Goal: Book appointment/travel/reservation

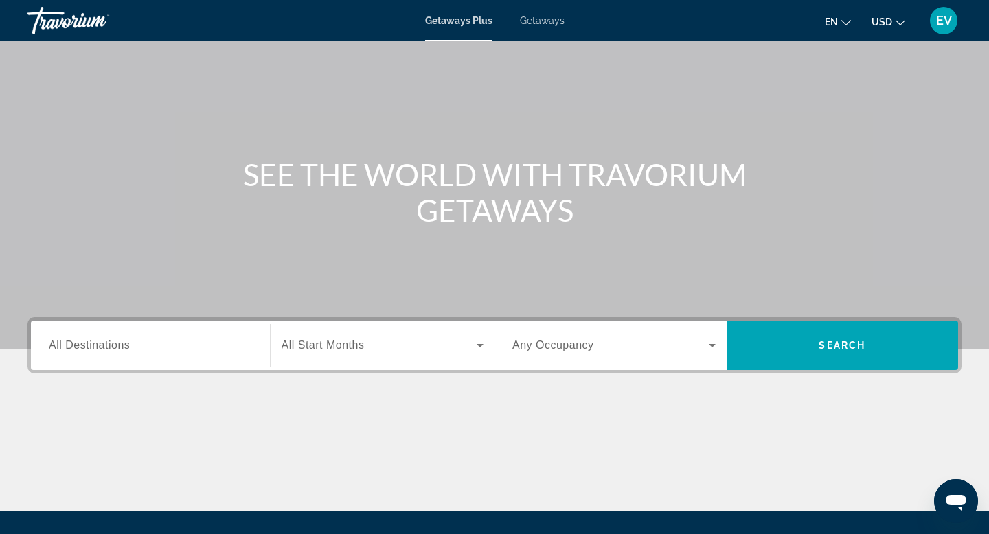
scroll to position [78, 0]
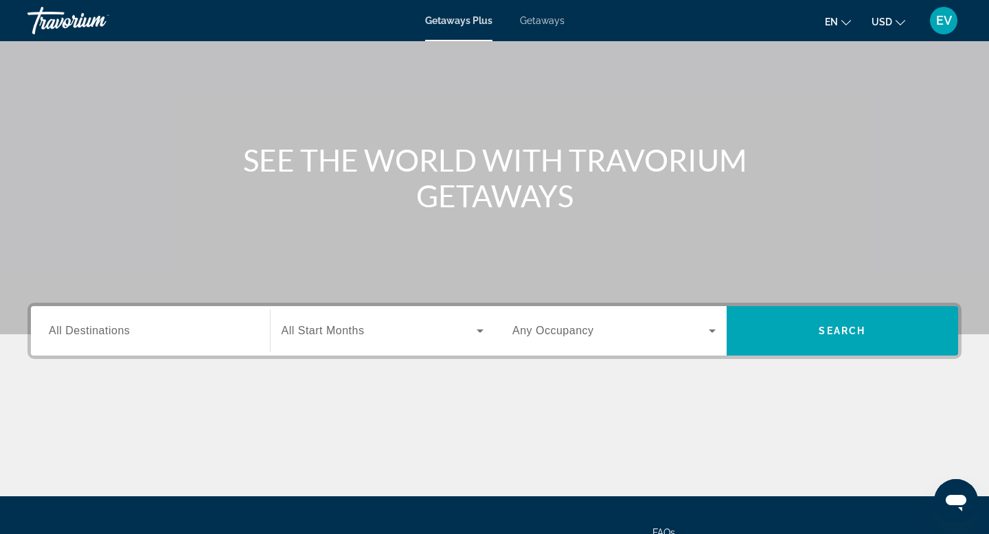
click at [534, 22] on span "Getaways" at bounding box center [542, 20] width 45 height 11
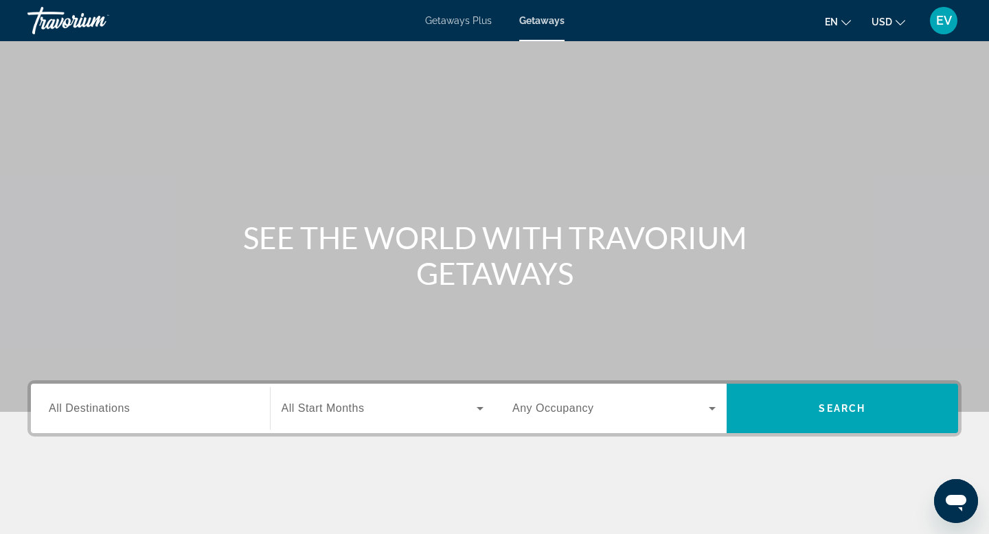
click at [126, 402] on span "All Destinations" at bounding box center [89, 408] width 81 height 12
click at [126, 402] on input "Destination All Destinations" at bounding box center [150, 409] width 203 height 16
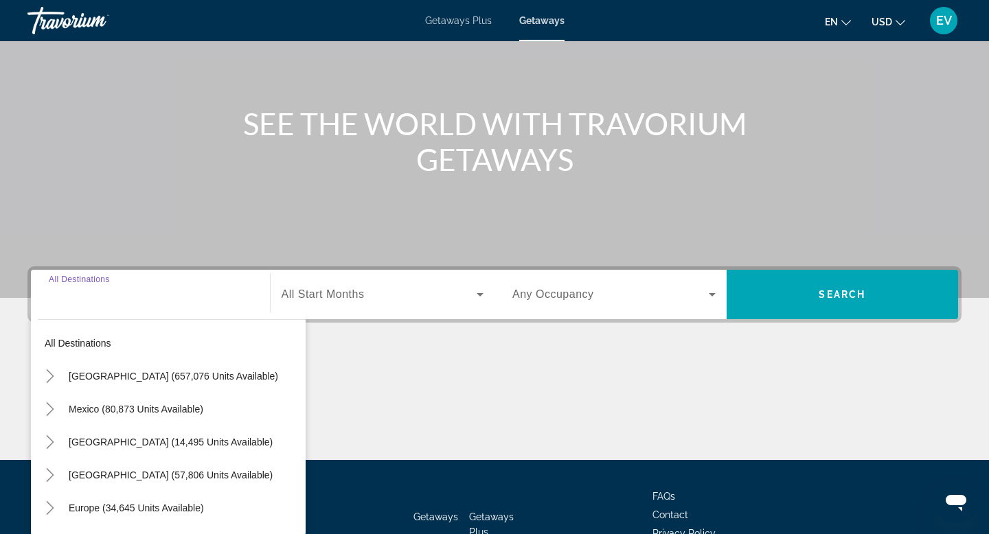
scroll to position [208, 0]
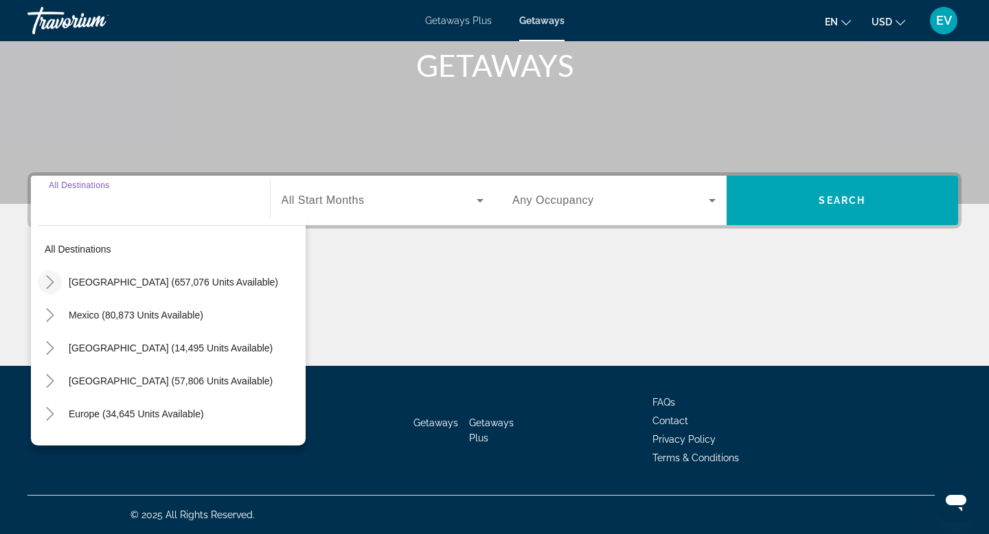
click at [49, 282] on icon "Toggle United States (657,076 units available)" at bounding box center [50, 282] width 14 height 14
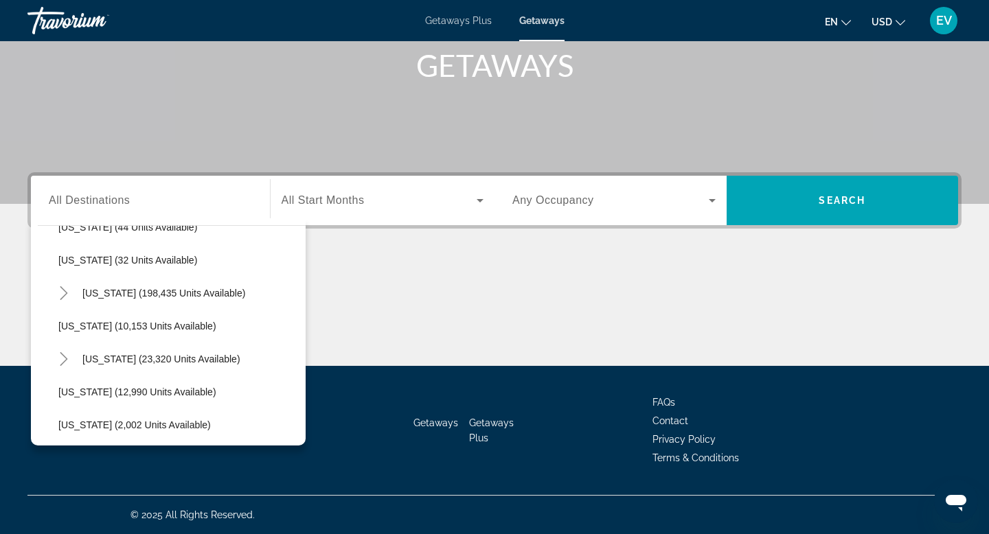
scroll to position [220, 0]
click at [117, 357] on span "Hawaii (23,320 units available)" at bounding box center [161, 358] width 158 height 11
type input "**********"
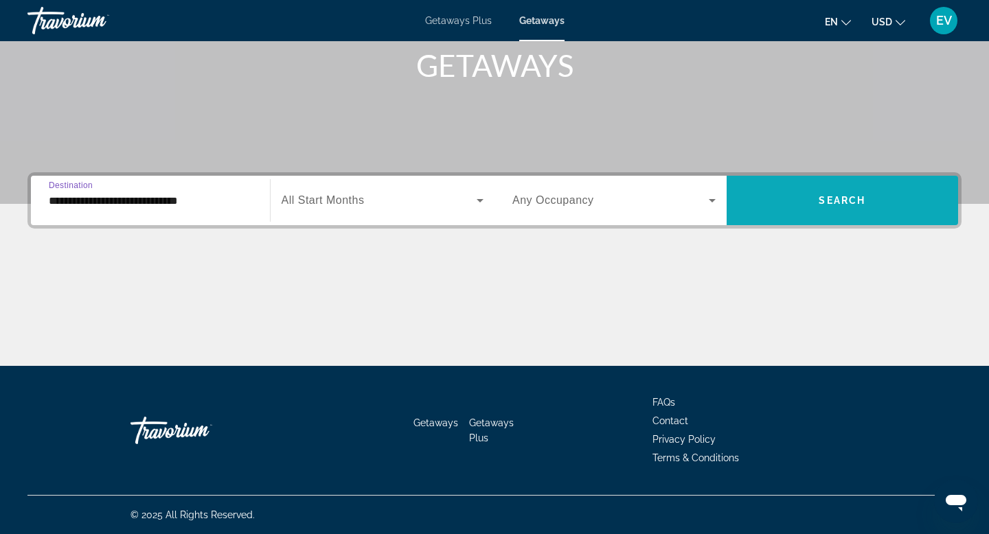
click at [804, 186] on span "Search widget" at bounding box center [843, 200] width 232 height 33
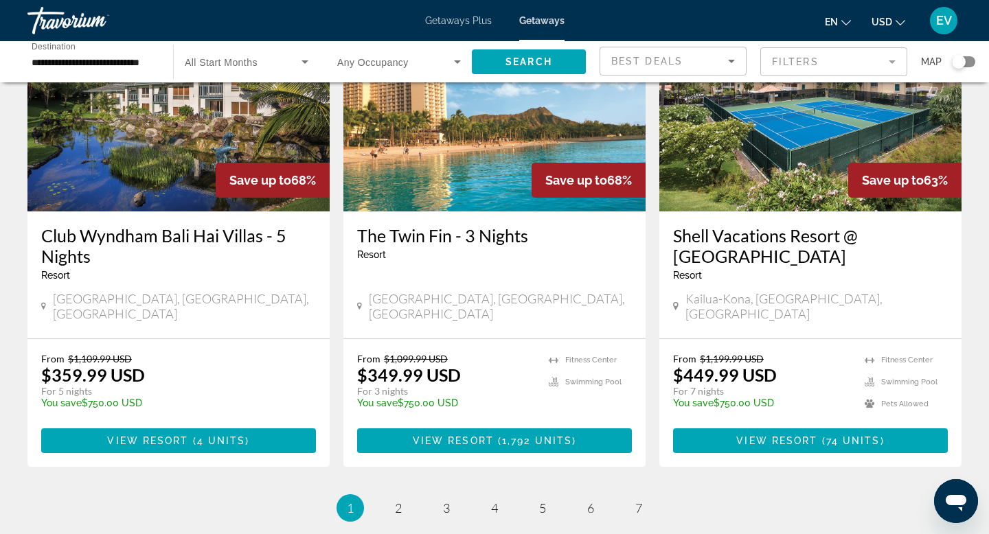
scroll to position [1736, 0]
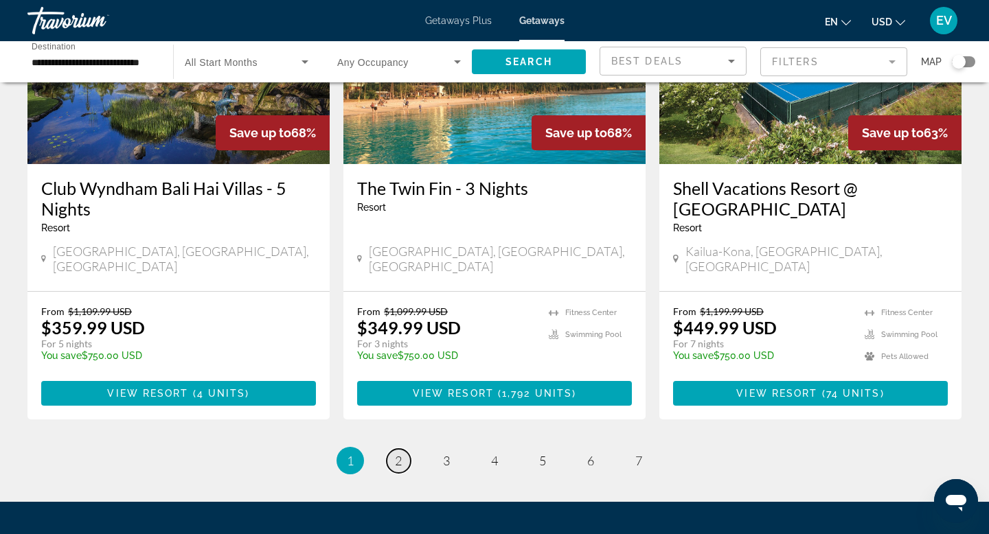
click at [398, 453] on span "2" at bounding box center [398, 460] width 7 height 15
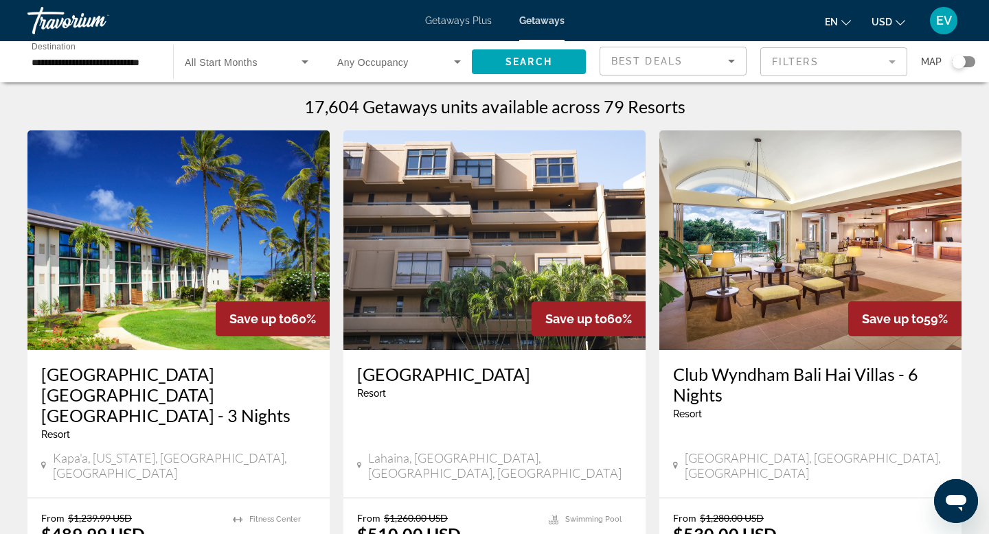
click at [459, 23] on span "Getaways Plus" at bounding box center [458, 20] width 67 height 11
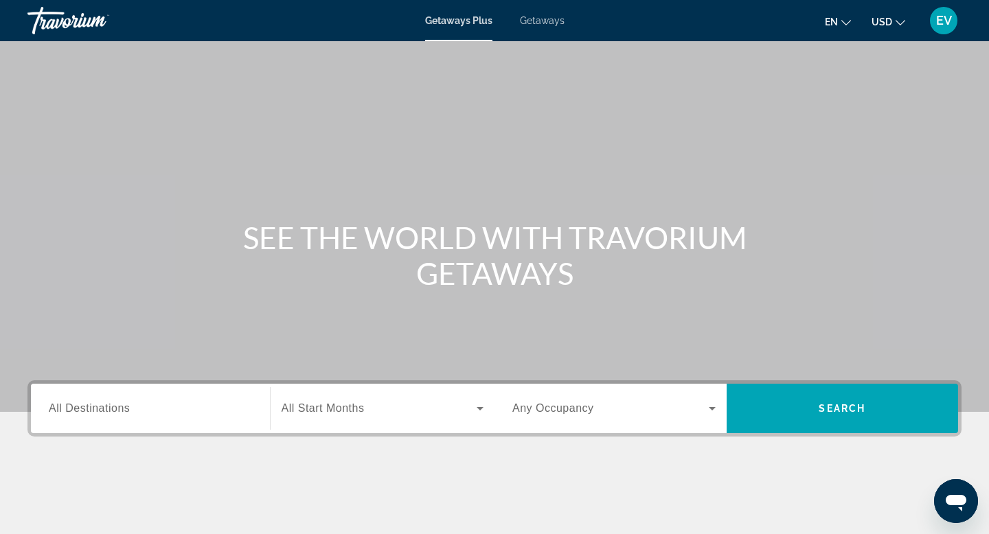
click at [189, 415] on input "Destination All Destinations" at bounding box center [150, 409] width 203 height 16
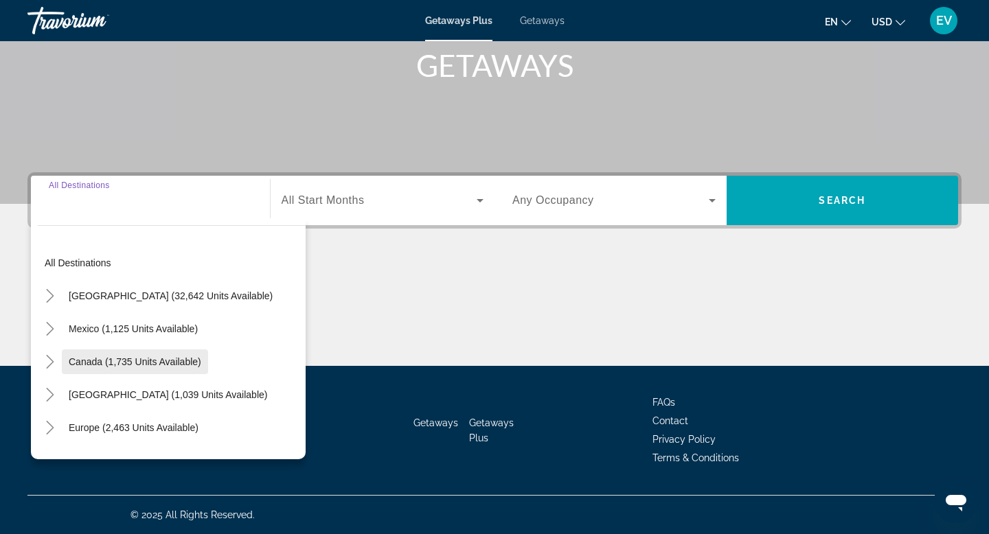
scroll to position [10, 0]
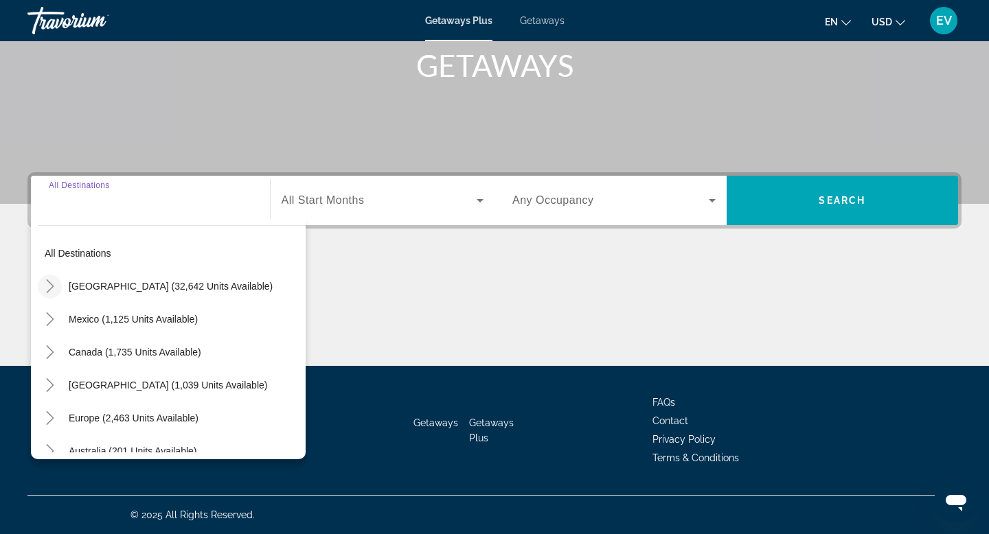
click at [54, 286] on icon "Toggle United States (32,642 units available)" at bounding box center [50, 287] width 14 height 14
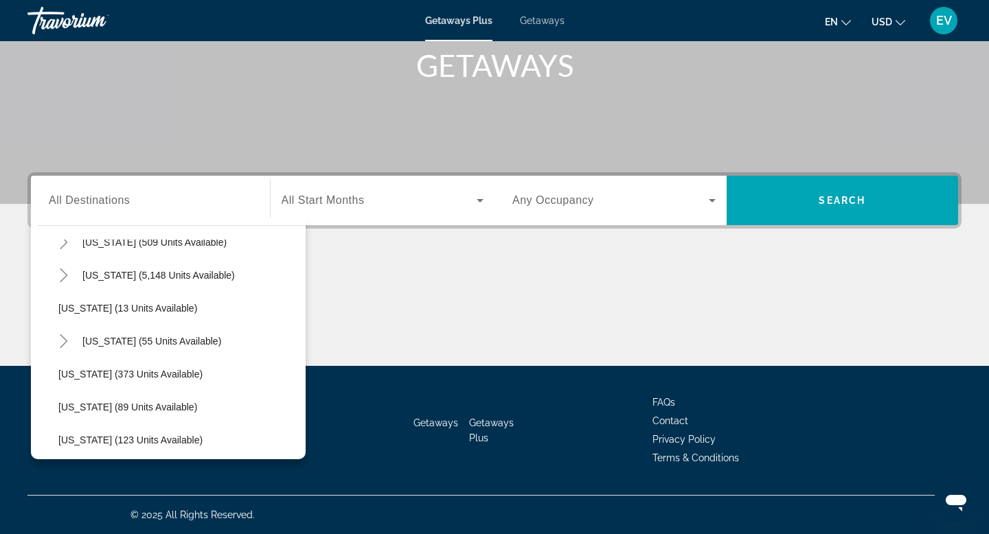
scroll to position [189, 0]
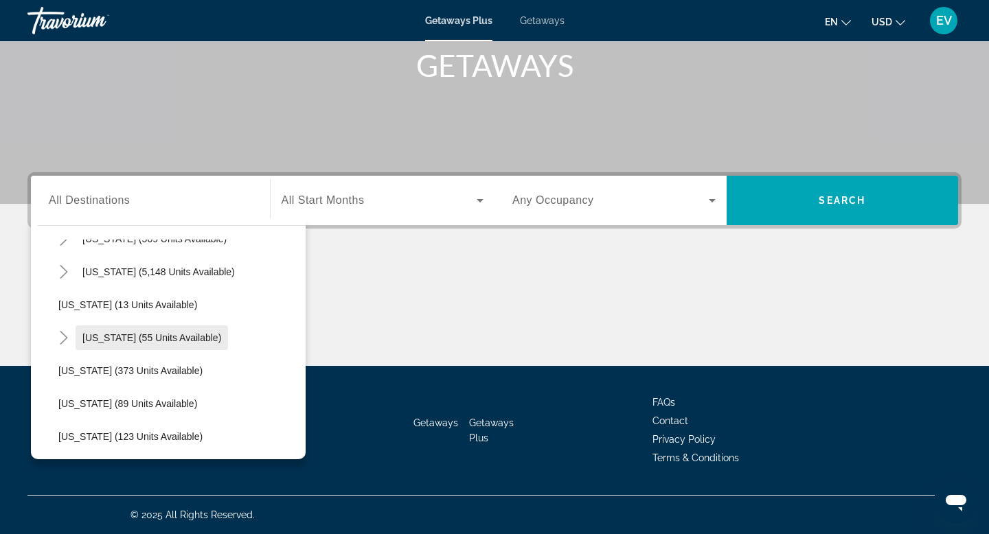
click at [124, 330] on span "Search widget" at bounding box center [152, 337] width 152 height 33
type input "**********"
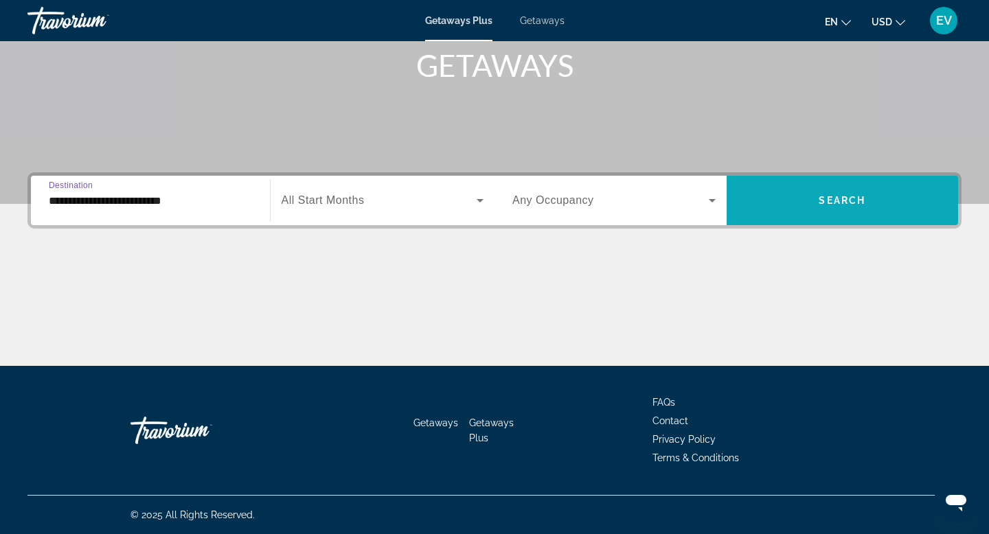
click at [788, 183] on span "Search widget" at bounding box center [843, 200] width 232 height 49
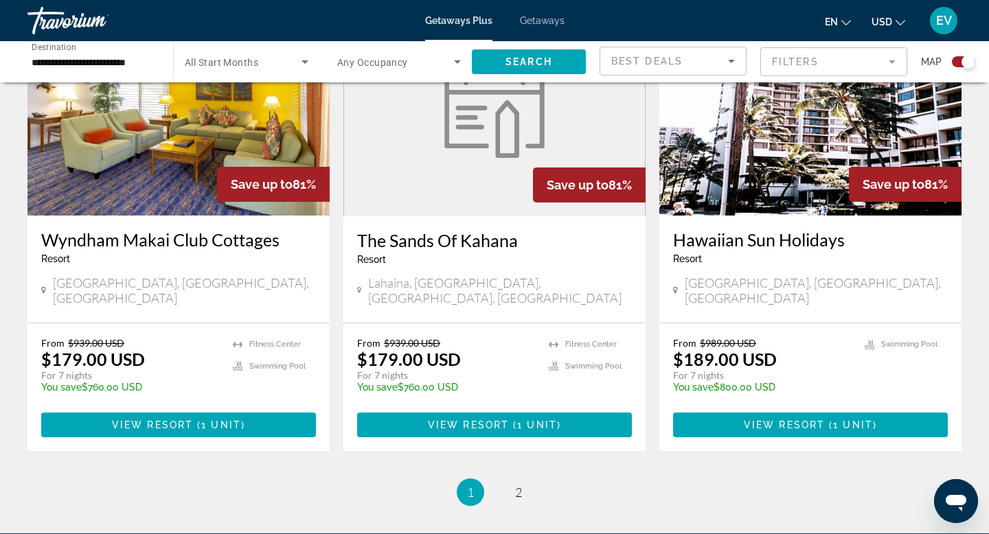
scroll to position [2033, 0]
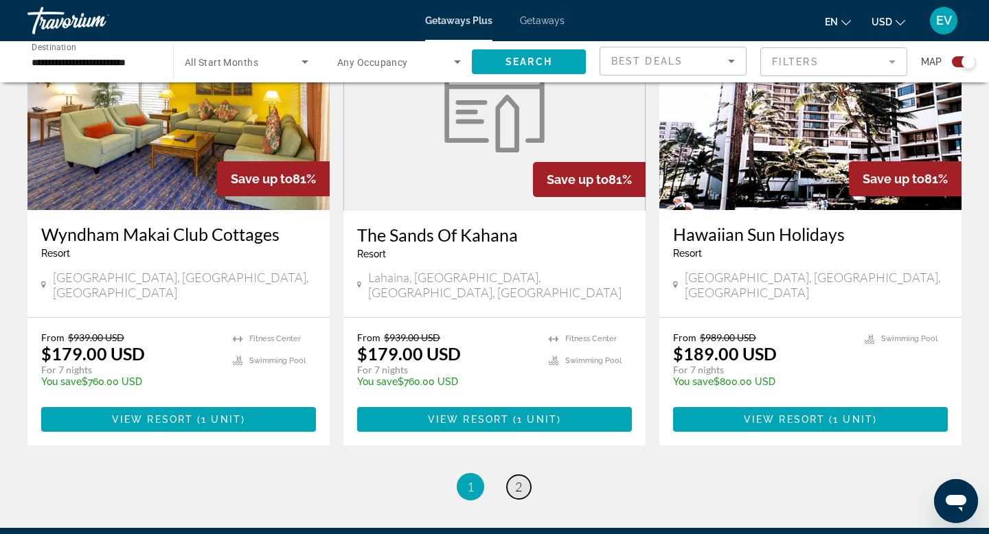
click at [518, 475] on link "page 2" at bounding box center [519, 487] width 24 height 24
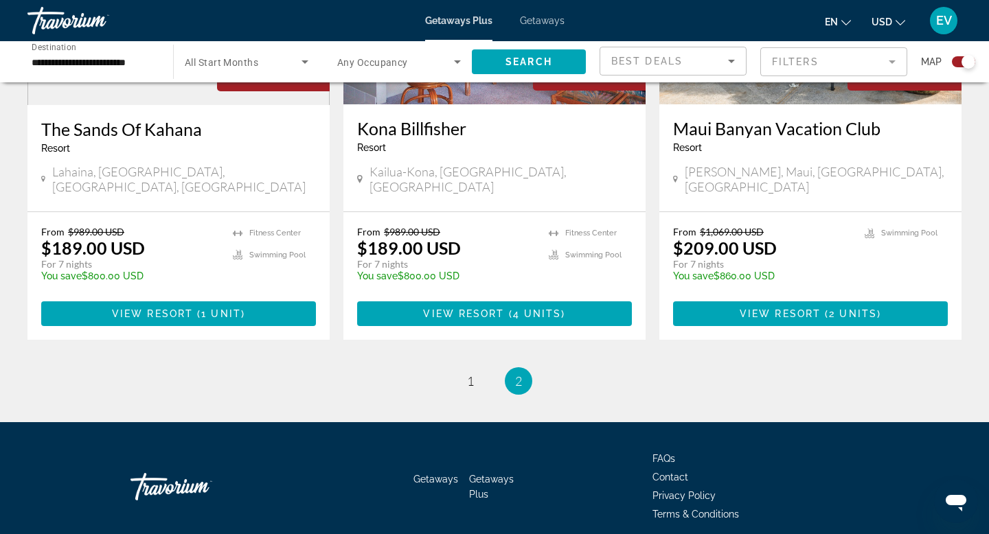
scroll to position [670, 0]
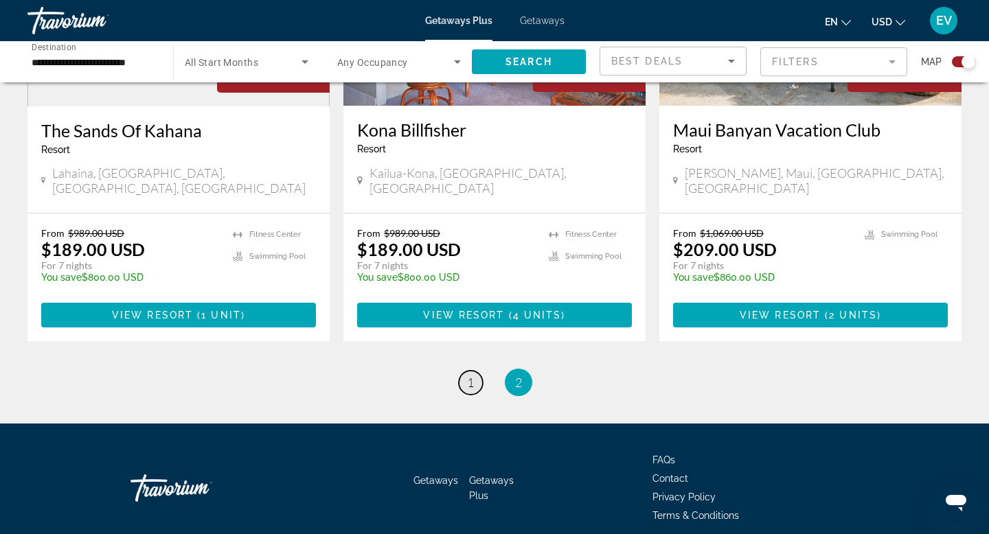
click at [477, 371] on link "page 1" at bounding box center [471, 383] width 24 height 24
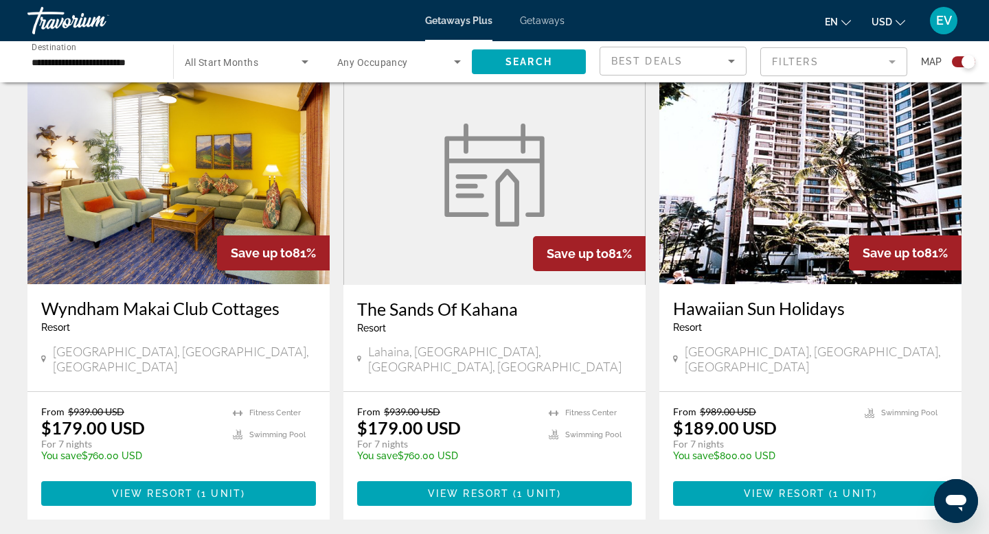
scroll to position [2135, 0]
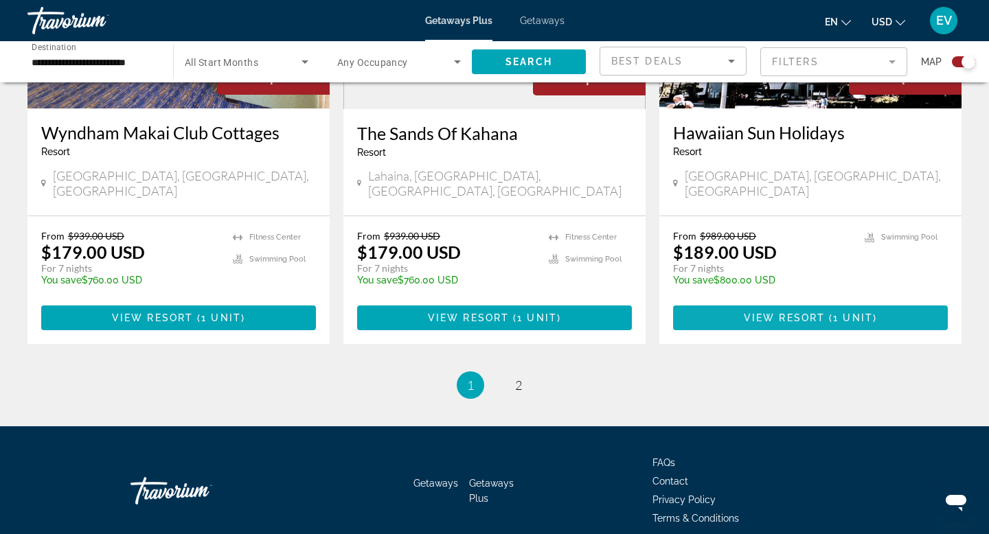
click at [783, 313] on span "View Resort" at bounding box center [784, 318] width 81 height 11
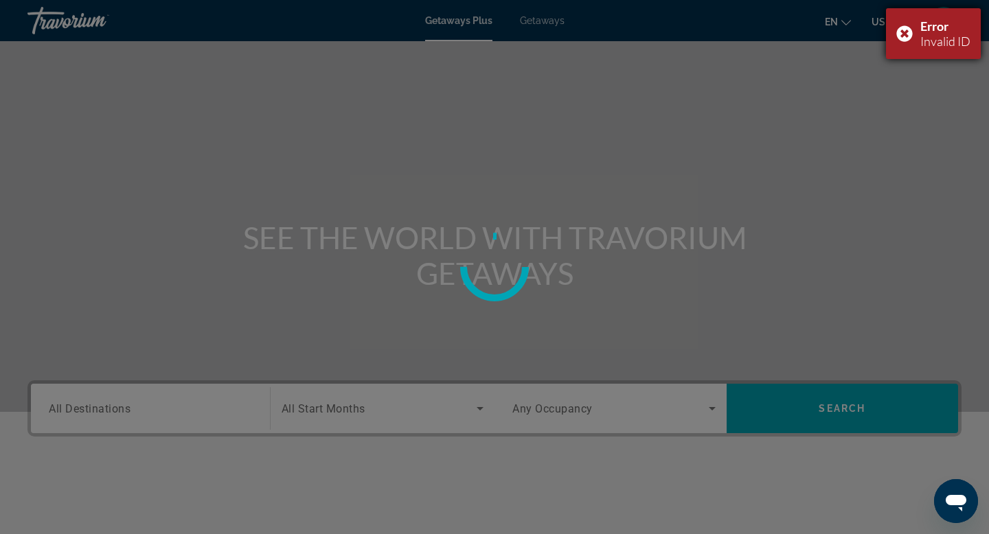
click at [902, 30] on div "Error Invalid ID" at bounding box center [933, 33] width 95 height 51
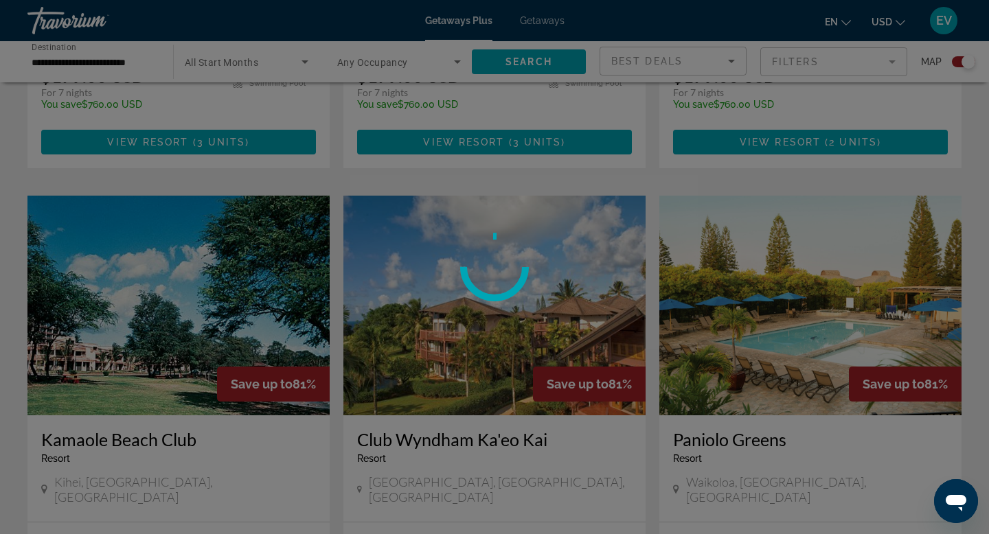
scroll to position [1378, 0]
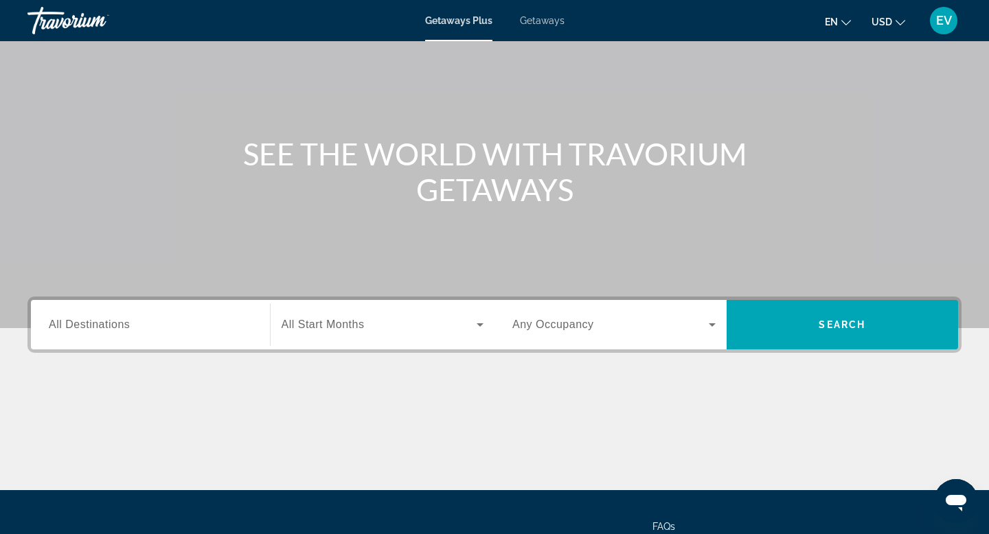
scroll to position [88, 0]
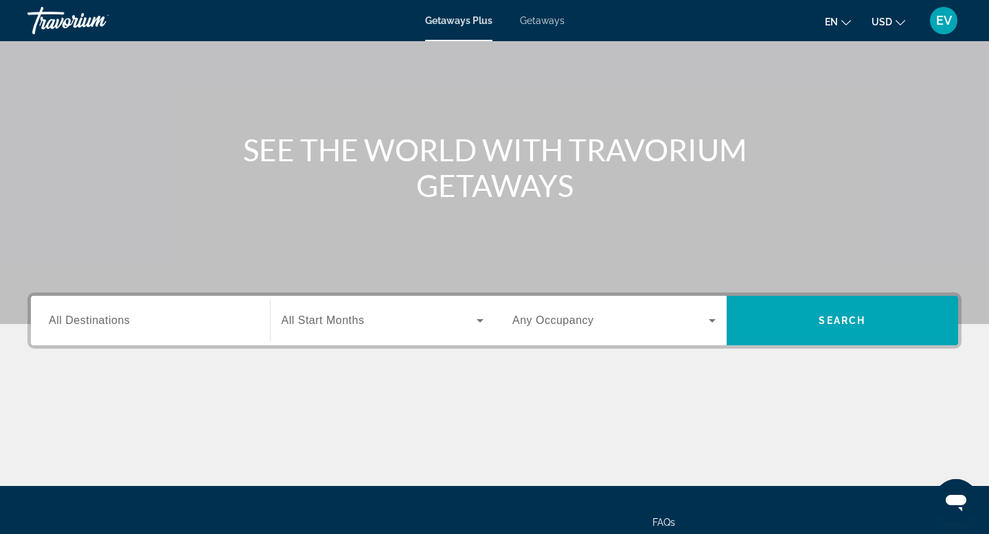
click at [164, 311] on div "Search widget" at bounding box center [150, 321] width 203 height 39
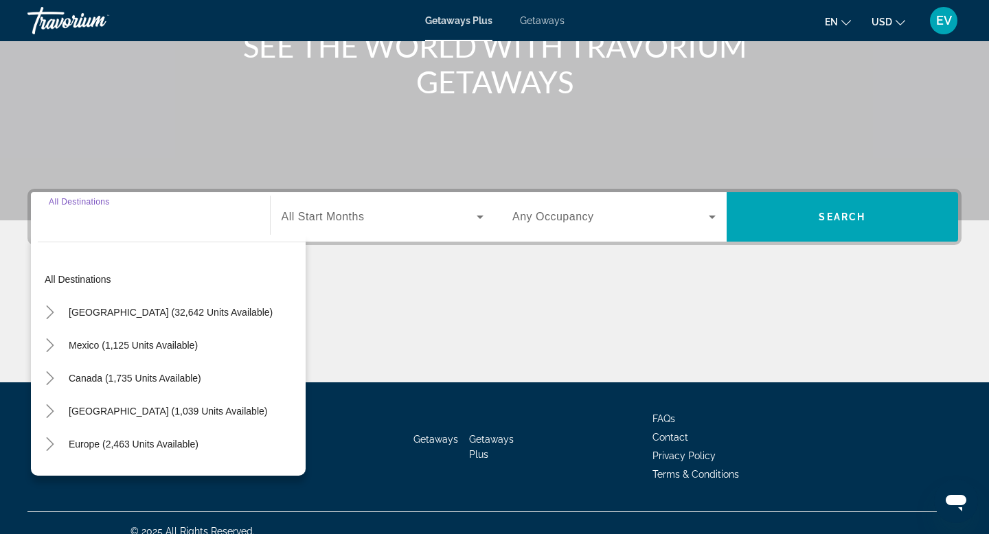
scroll to position [208, 0]
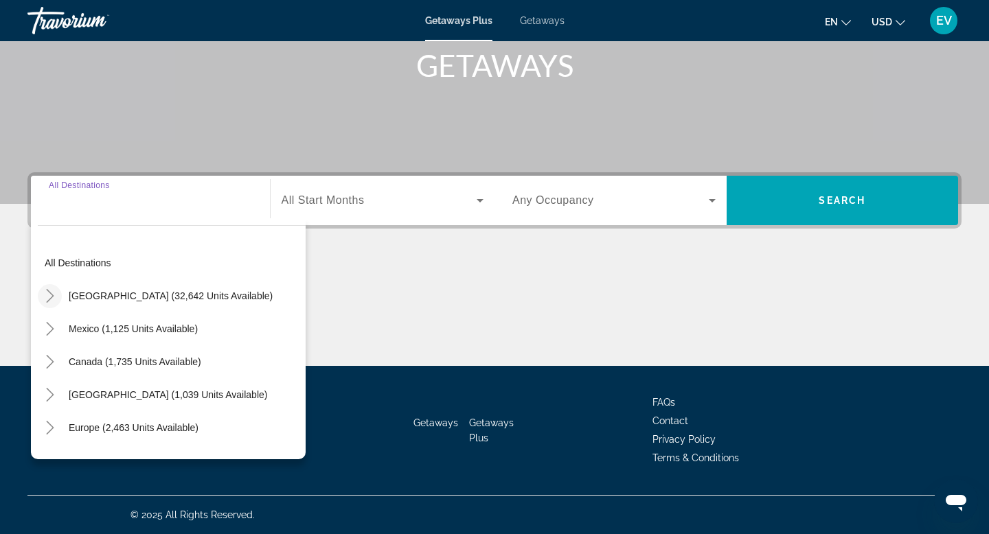
click at [47, 296] on icon "Toggle United States (32,642 units available)" at bounding box center [50, 296] width 14 height 14
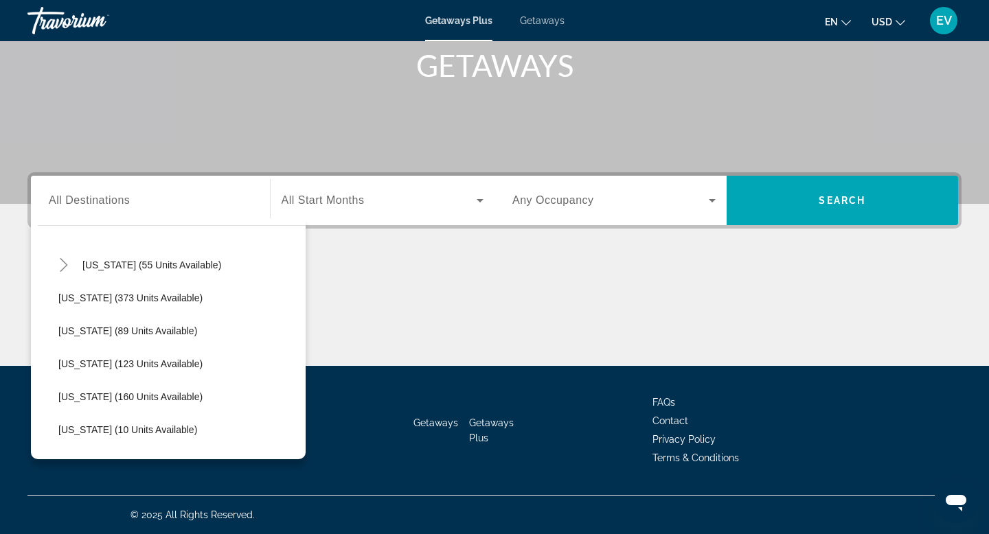
scroll to position [258, 0]
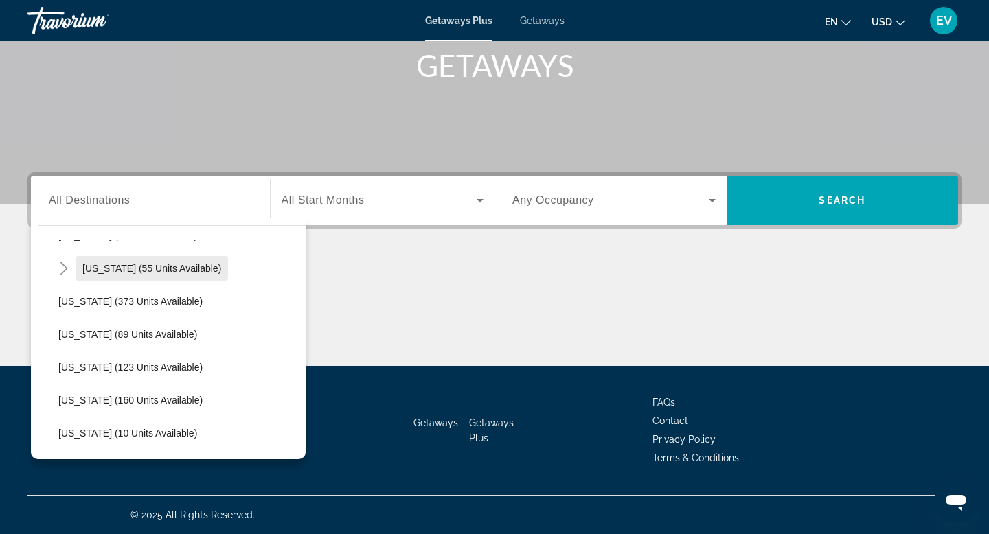
click at [177, 276] on span "Search widget" at bounding box center [152, 268] width 152 height 33
type input "**********"
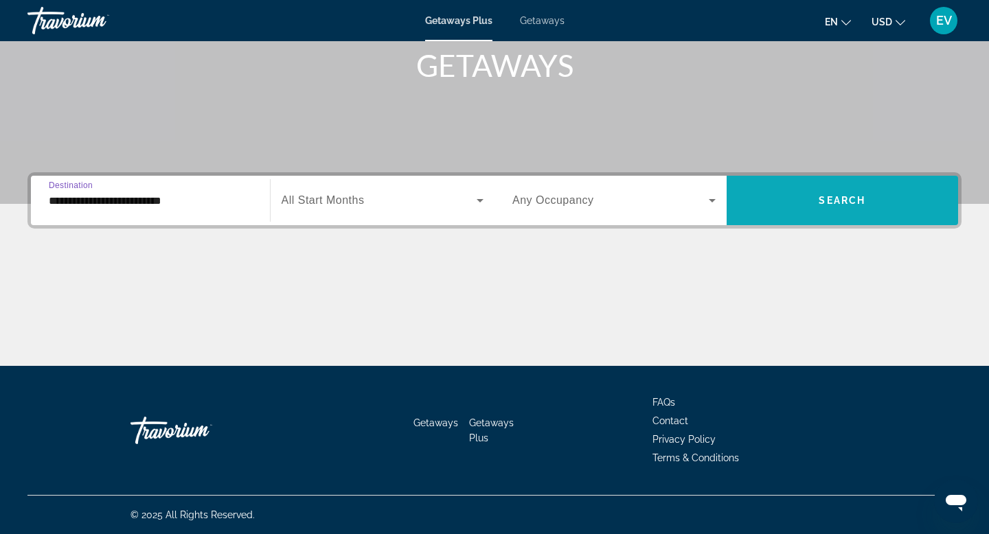
click at [815, 197] on span "Search widget" at bounding box center [843, 200] width 232 height 33
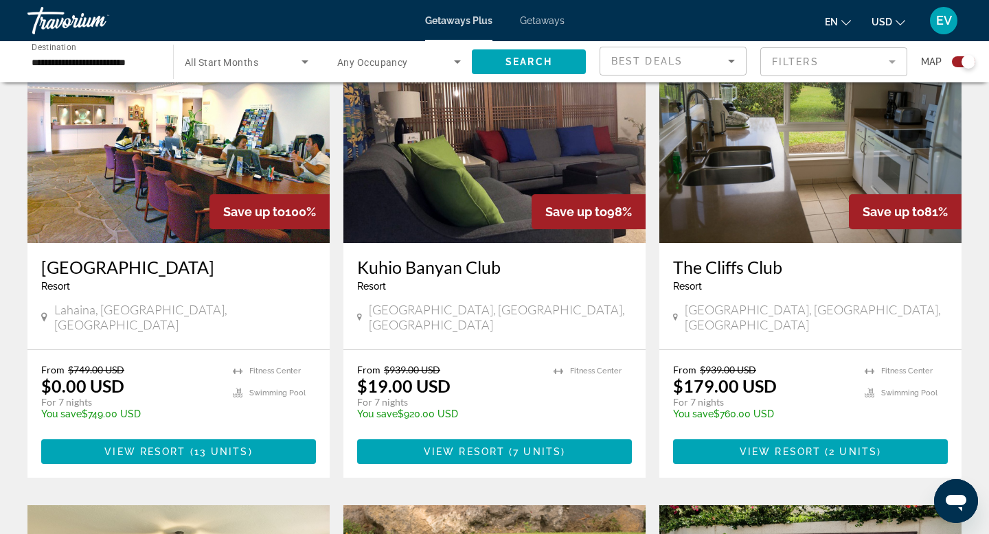
scroll to position [521, 0]
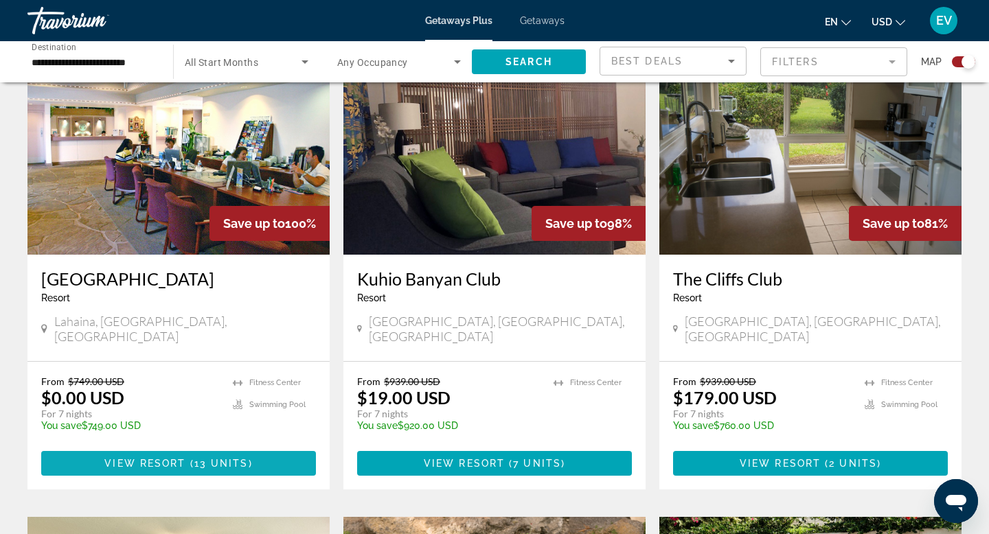
click at [260, 457] on span "Main content" at bounding box center [178, 463] width 275 height 33
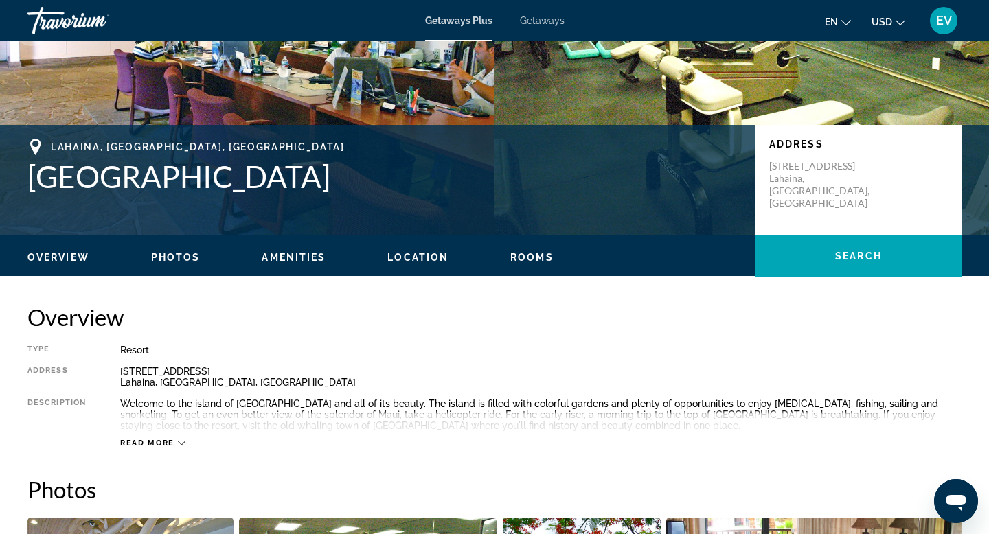
scroll to position [169, 0]
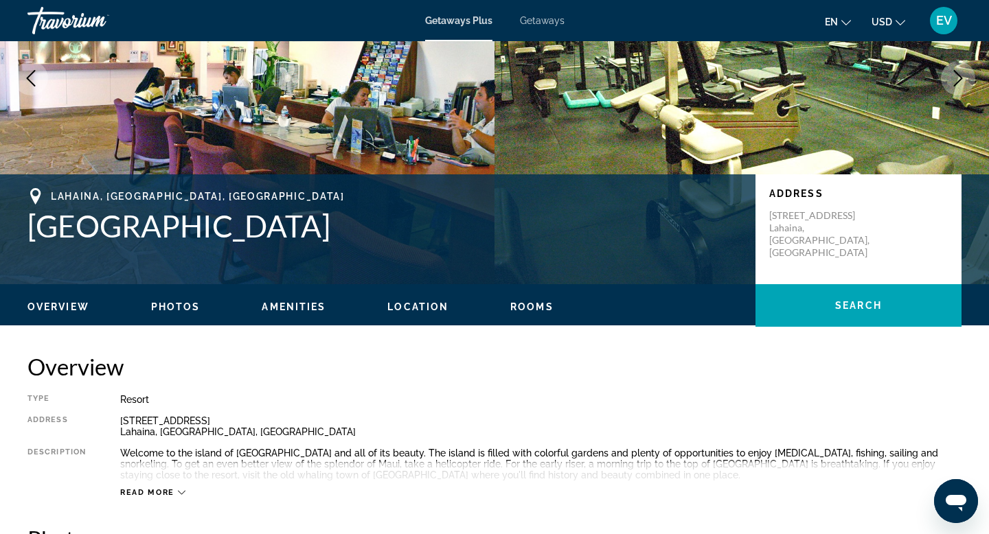
click at [152, 228] on h1 "Kahana Falls" at bounding box center [384, 226] width 714 height 36
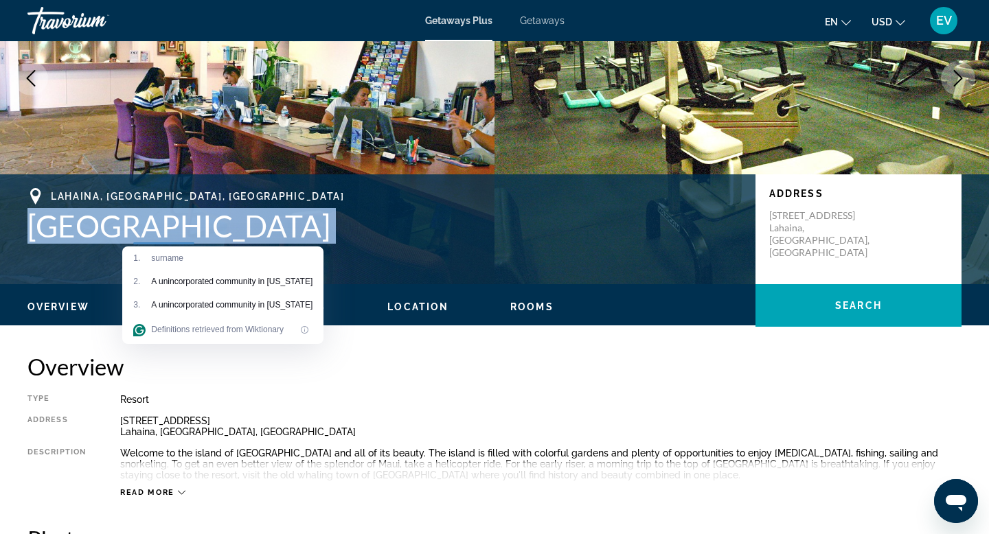
copy h1 "Kahana Falls"
click at [523, 371] on h2 "Overview" at bounding box center [494, 366] width 934 height 27
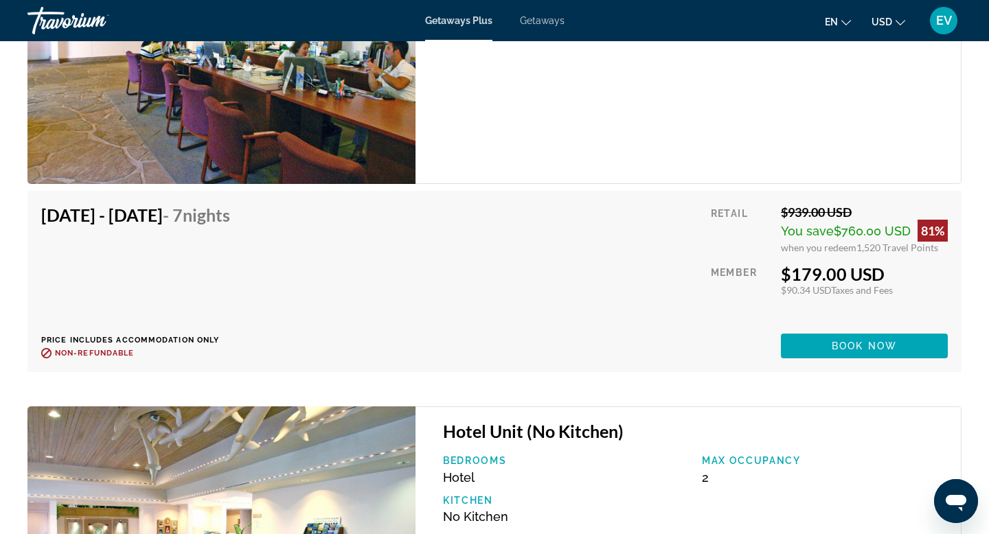
scroll to position [2596, 0]
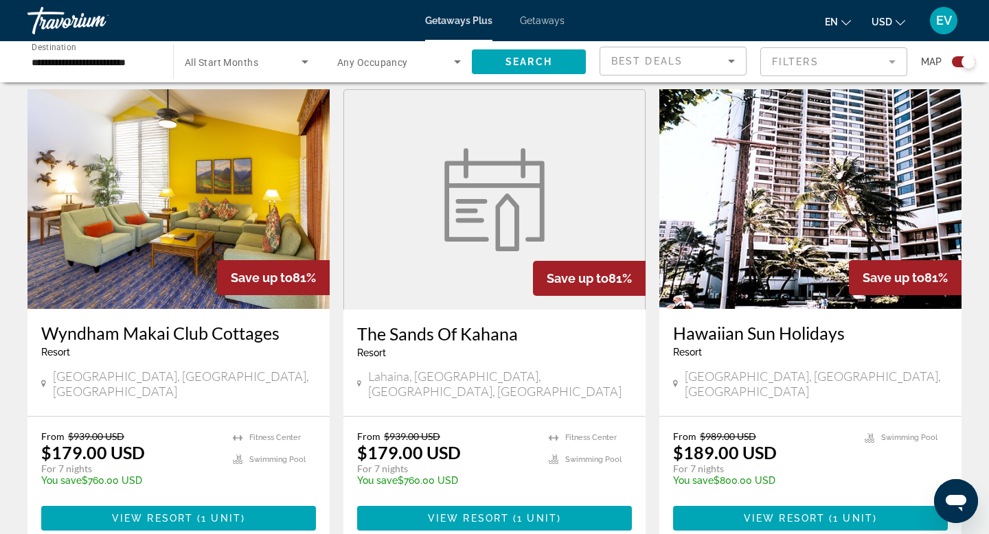
scroll to position [1951, 0]
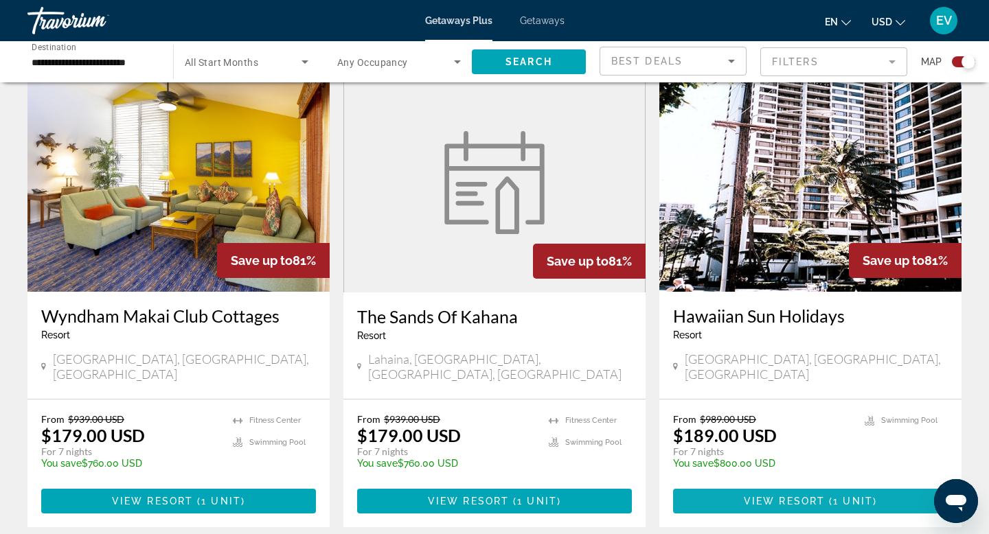
click at [756, 496] on span "View Resort" at bounding box center [784, 501] width 81 height 11
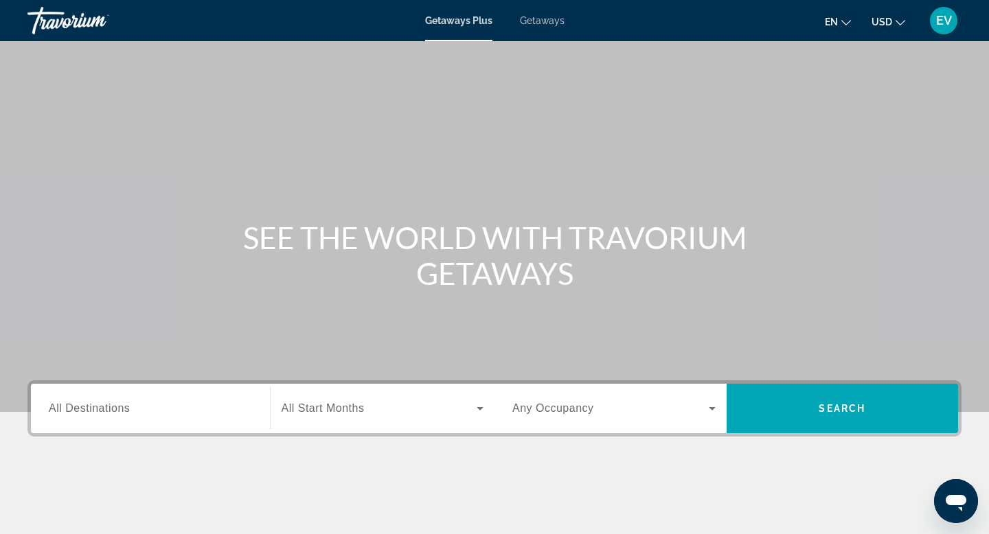
click at [124, 407] on span "All Destinations" at bounding box center [89, 408] width 81 height 12
click at [124, 407] on input "Destination All Destinations" at bounding box center [150, 409] width 203 height 16
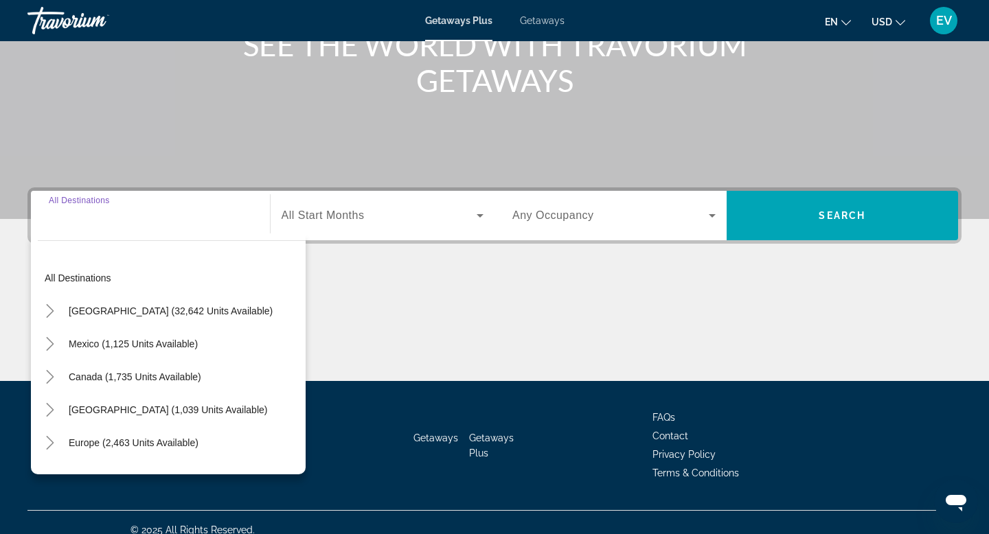
scroll to position [208, 0]
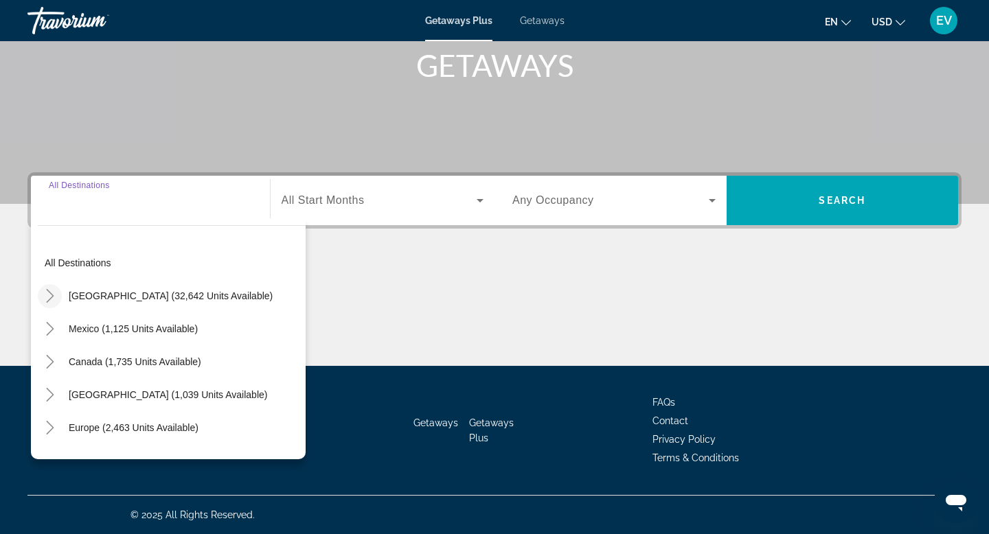
click at [52, 301] on icon "Toggle United States (32,642 units available)" at bounding box center [50, 296] width 14 height 14
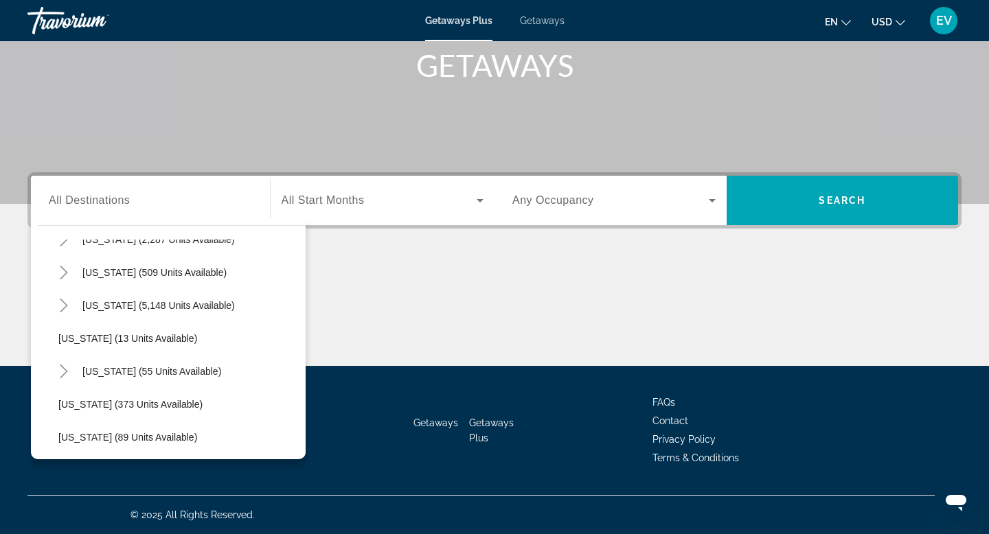
scroll to position [159, 0]
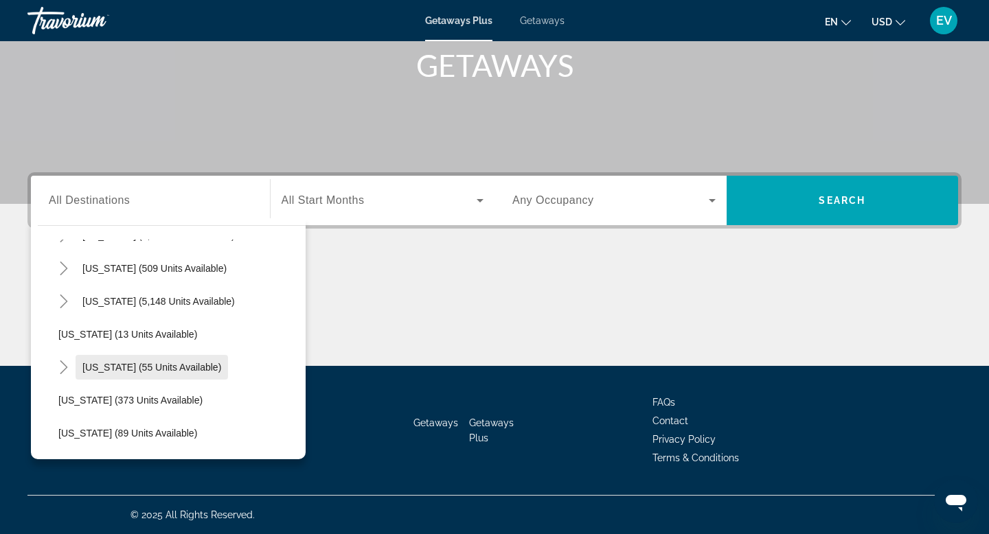
click at [191, 376] on span "Search widget" at bounding box center [152, 367] width 152 height 33
type input "**********"
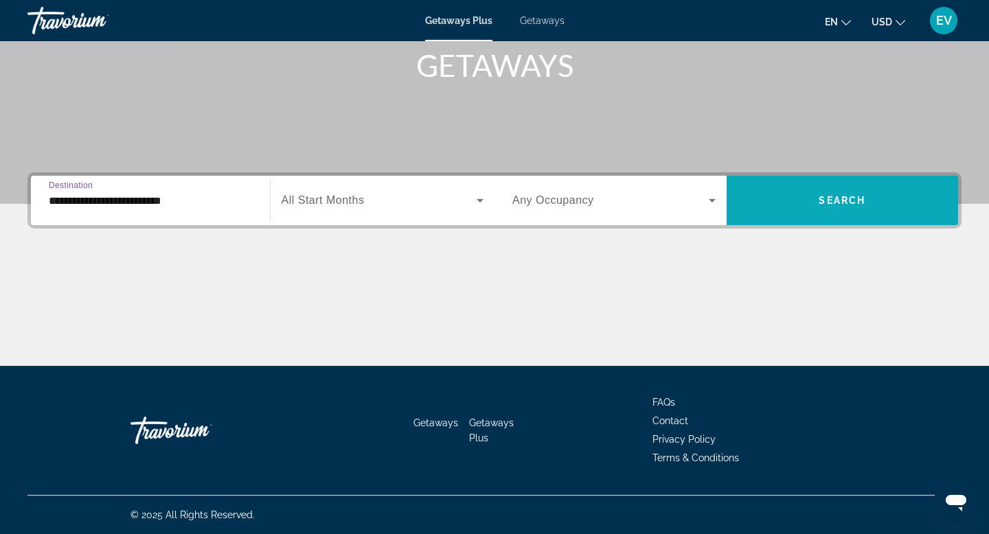
click at [801, 218] on span "Search widget" at bounding box center [843, 200] width 232 height 49
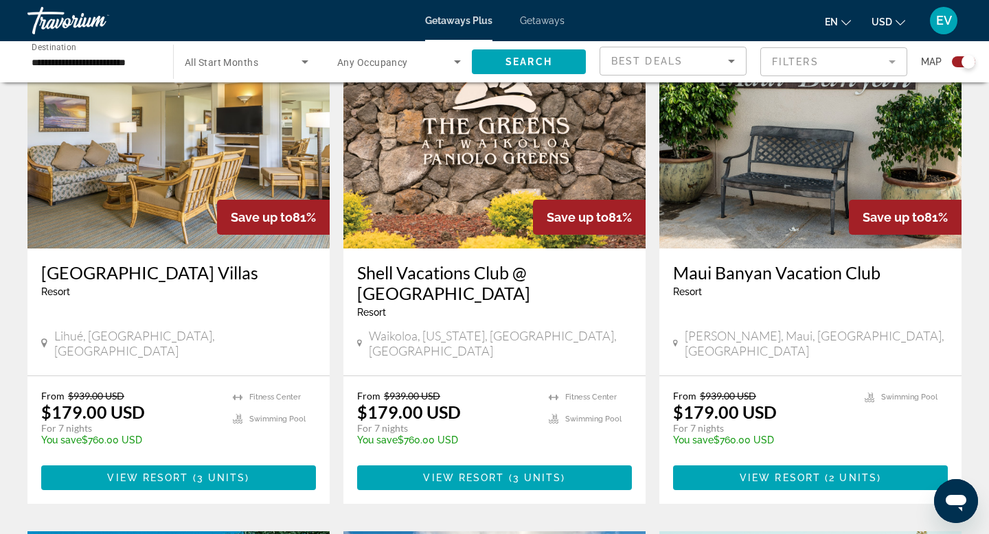
scroll to position [1031, 0]
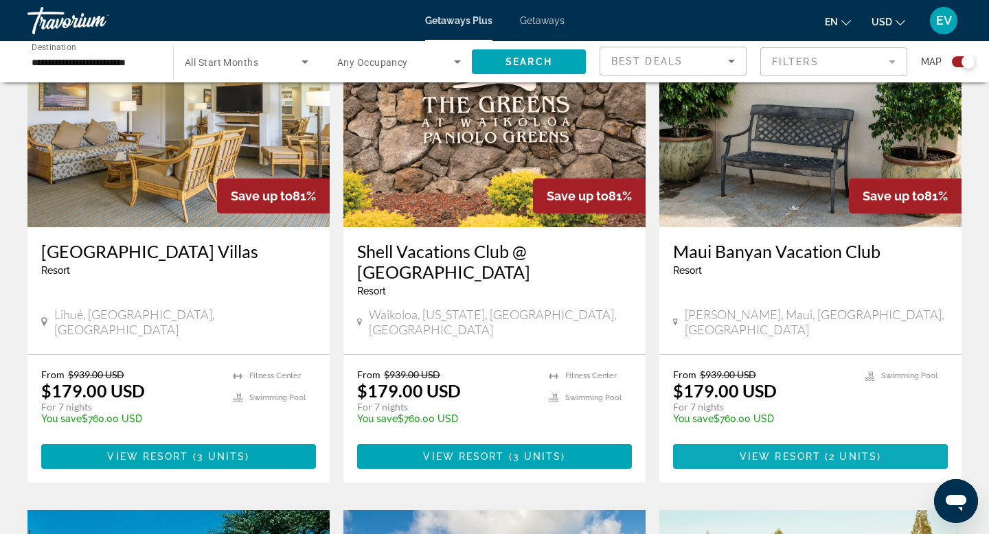
click at [712, 440] on span "Main content" at bounding box center [810, 456] width 275 height 33
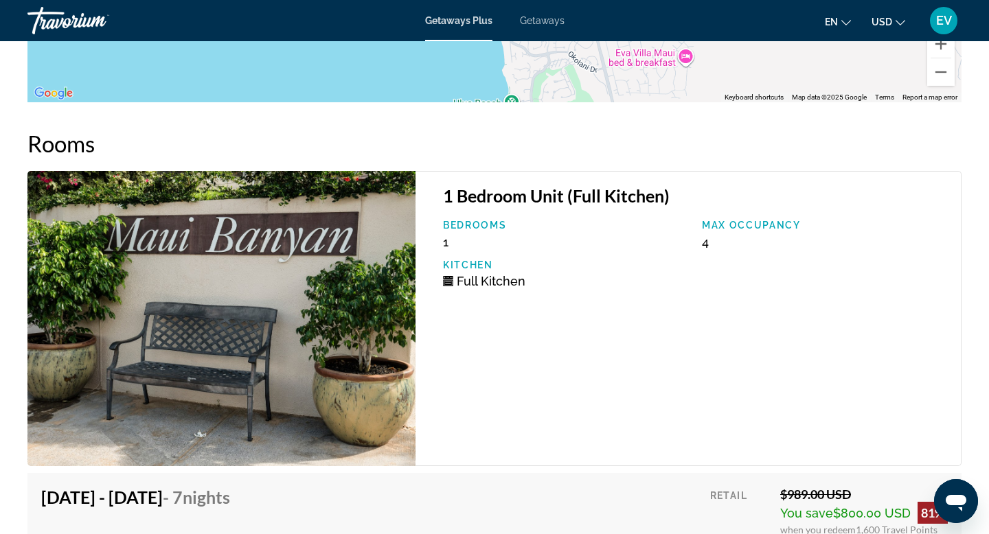
scroll to position [2195, 0]
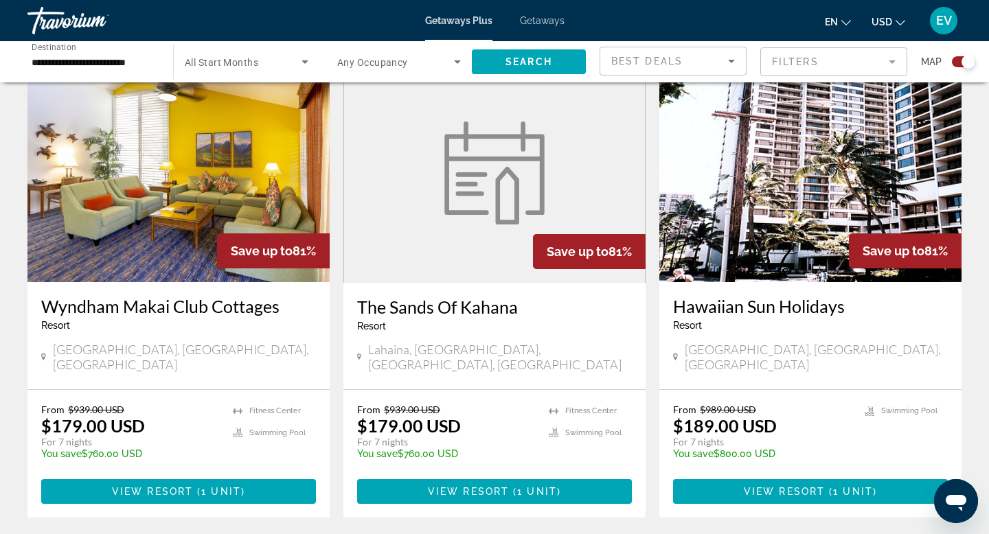
scroll to position [1964, 0]
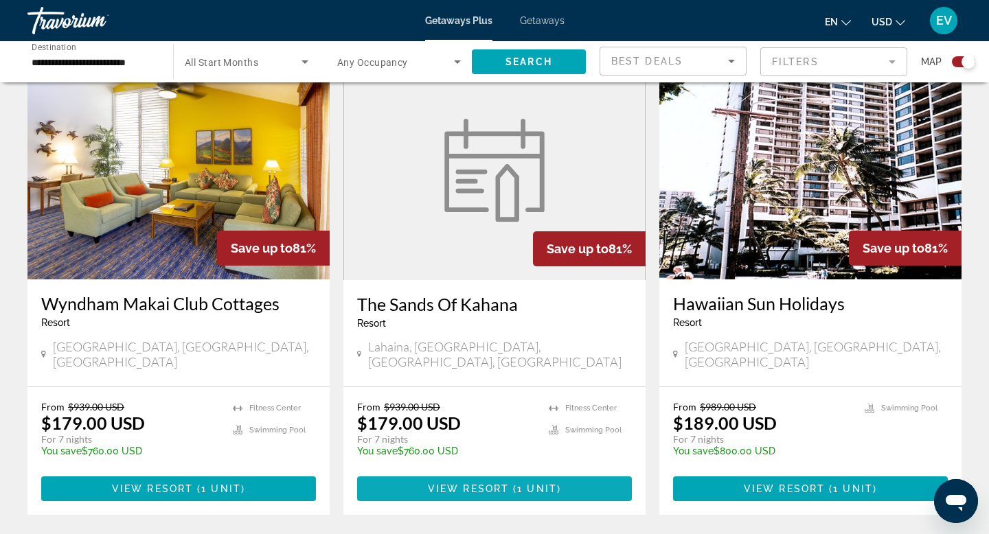
click at [417, 473] on span "Main content" at bounding box center [494, 489] width 275 height 33
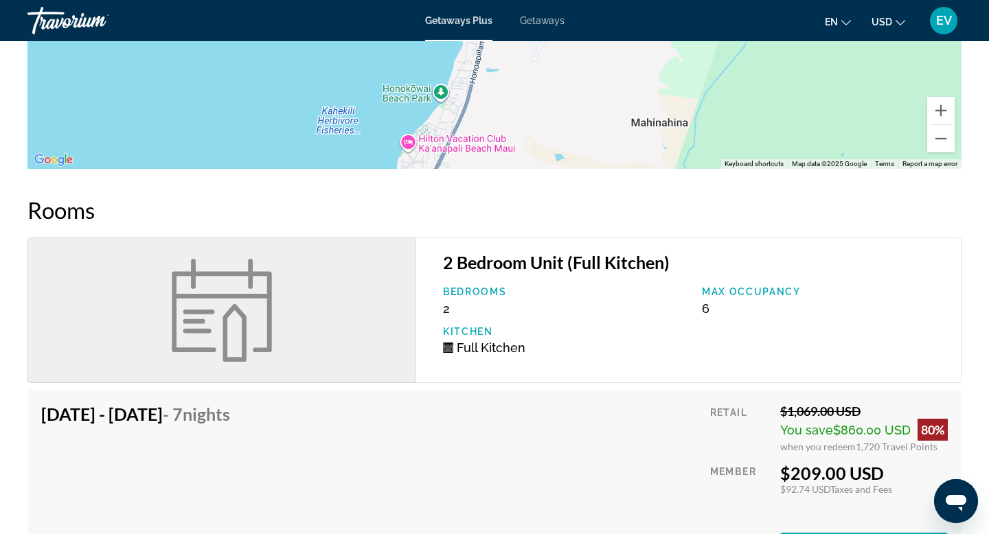
scroll to position [1589, 0]
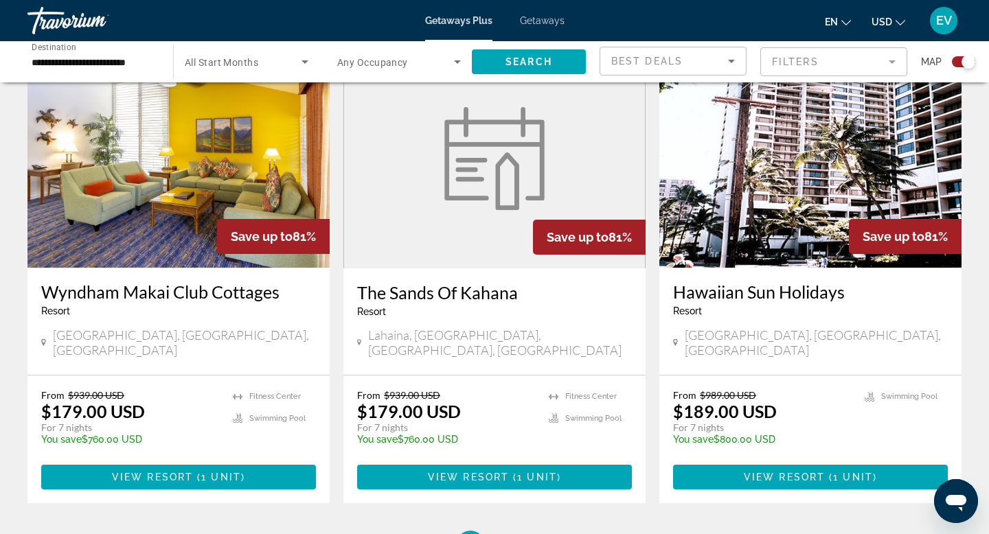
scroll to position [1979, 0]
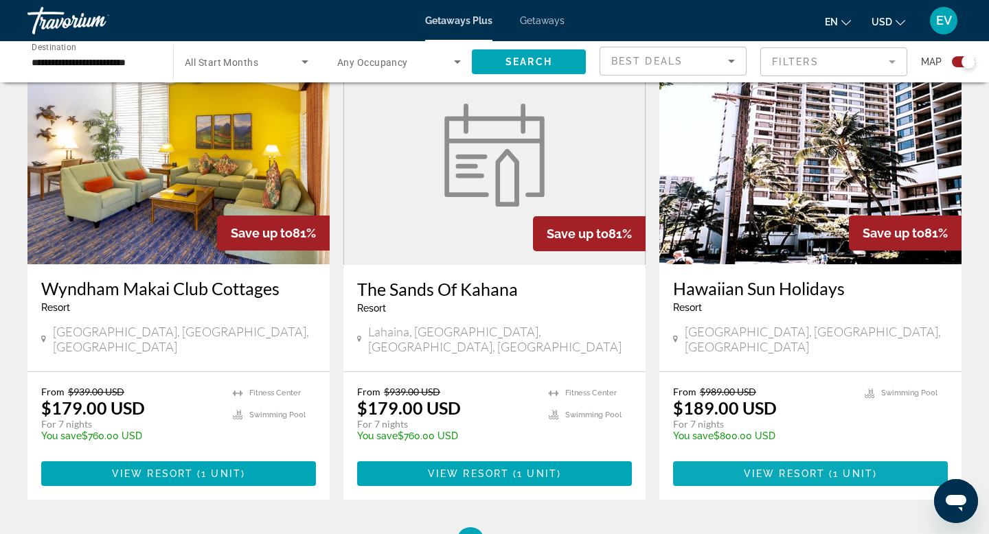
click at [745, 457] on span "Main content" at bounding box center [810, 473] width 275 height 33
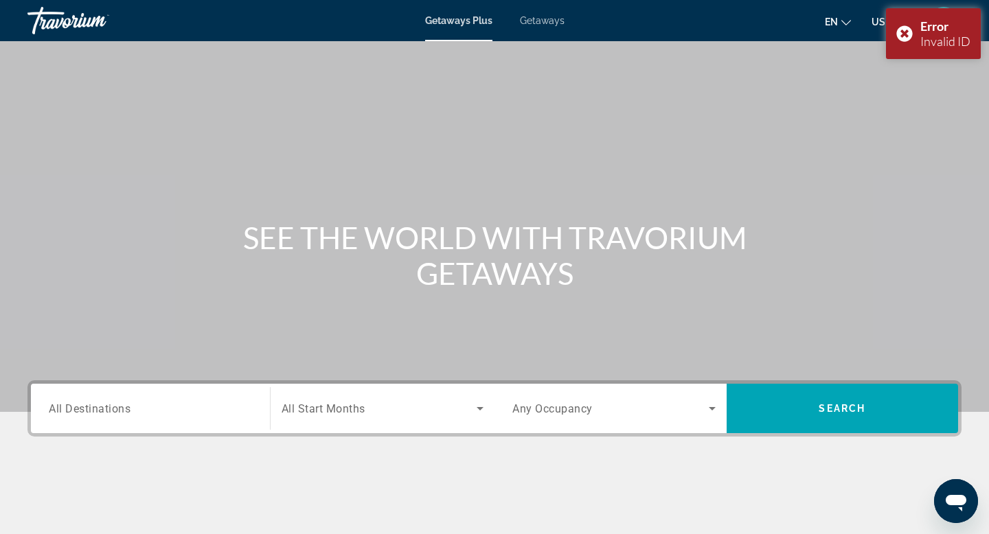
click at [529, 23] on span "Getaways" at bounding box center [542, 20] width 45 height 11
click at [171, 403] on input "Destination All Destinations" at bounding box center [150, 409] width 203 height 16
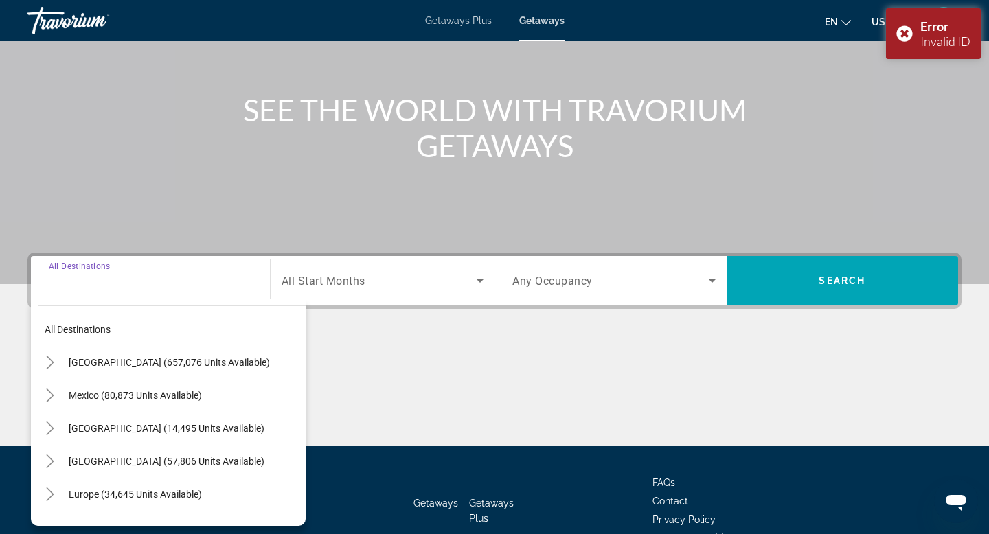
scroll to position [208, 0]
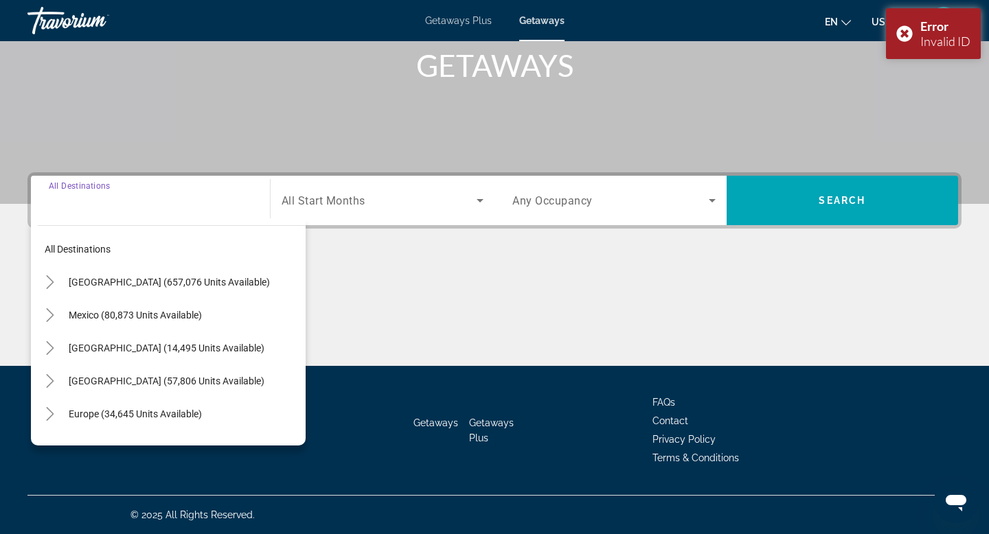
click at [462, 22] on span "Getaways Plus" at bounding box center [458, 20] width 67 height 11
